Goal: Navigation & Orientation: Find specific page/section

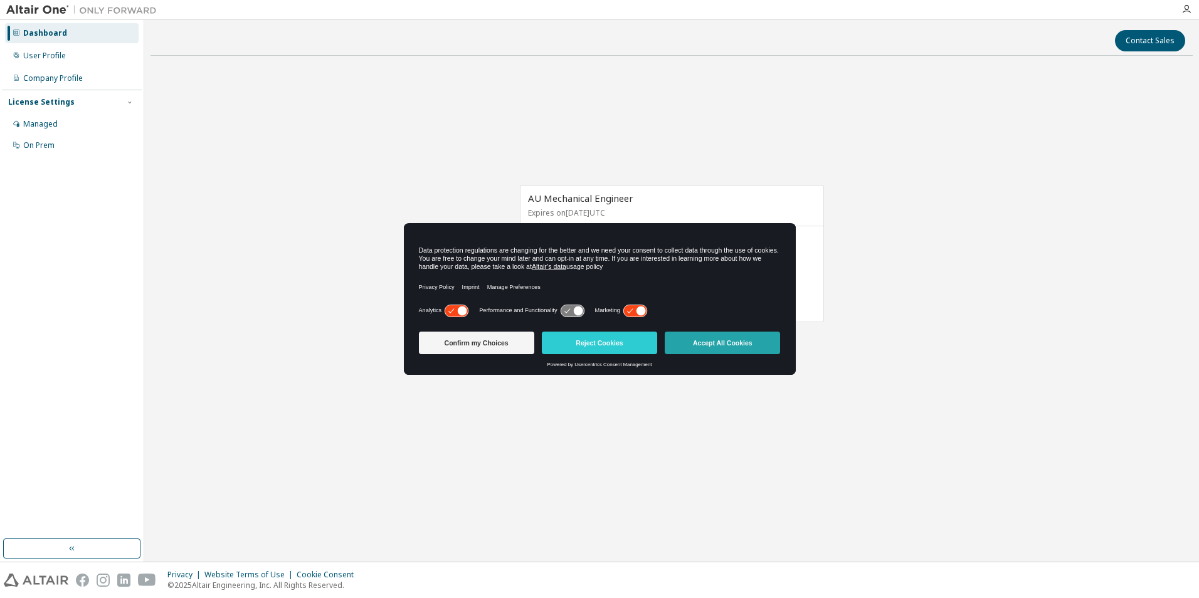
click at [730, 343] on button "Accept All Cookies" at bounding box center [722, 343] width 115 height 23
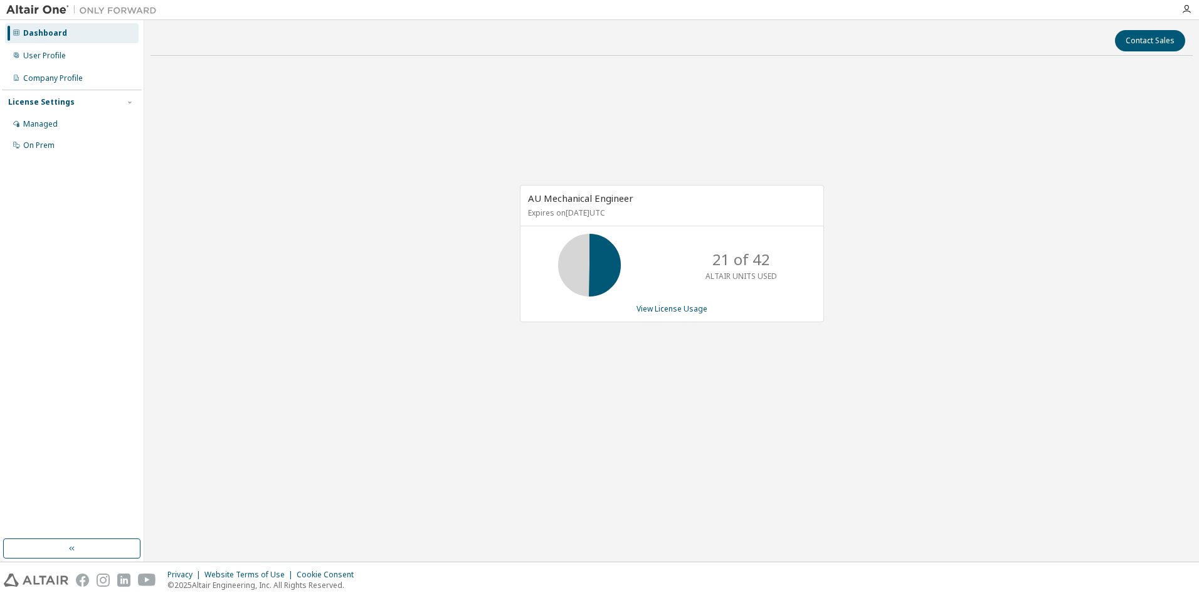
click at [922, 262] on div "AU Mechanical Engineer Expires on [DATE] UTC 21 of 42 ALTAIR UNITS USED View Li…" at bounding box center [672, 260] width 1043 height 389
click at [476, 195] on div "AU Mechanical Engineer Expires on [DATE] UTC 42 of 42 ALTAIR UNITS USED View Li…" at bounding box center [672, 260] width 1043 height 389
